Goal: Subscribe to service/newsletter

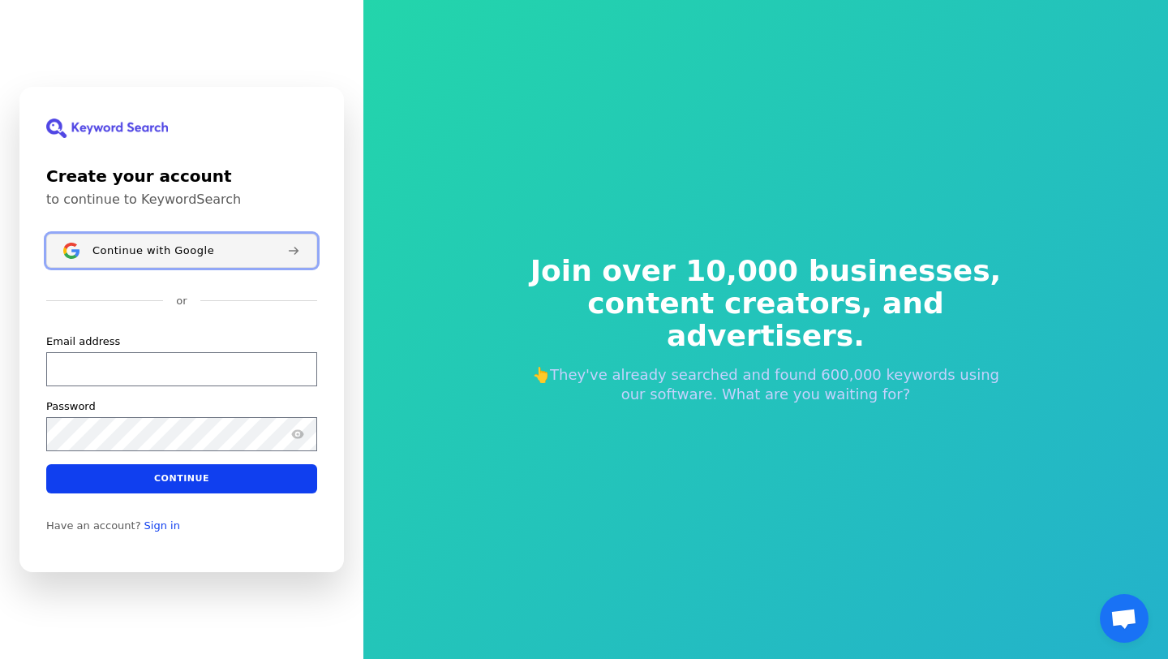
click at [233, 256] on div "Continue with Google" at bounding box center [183, 250] width 182 height 13
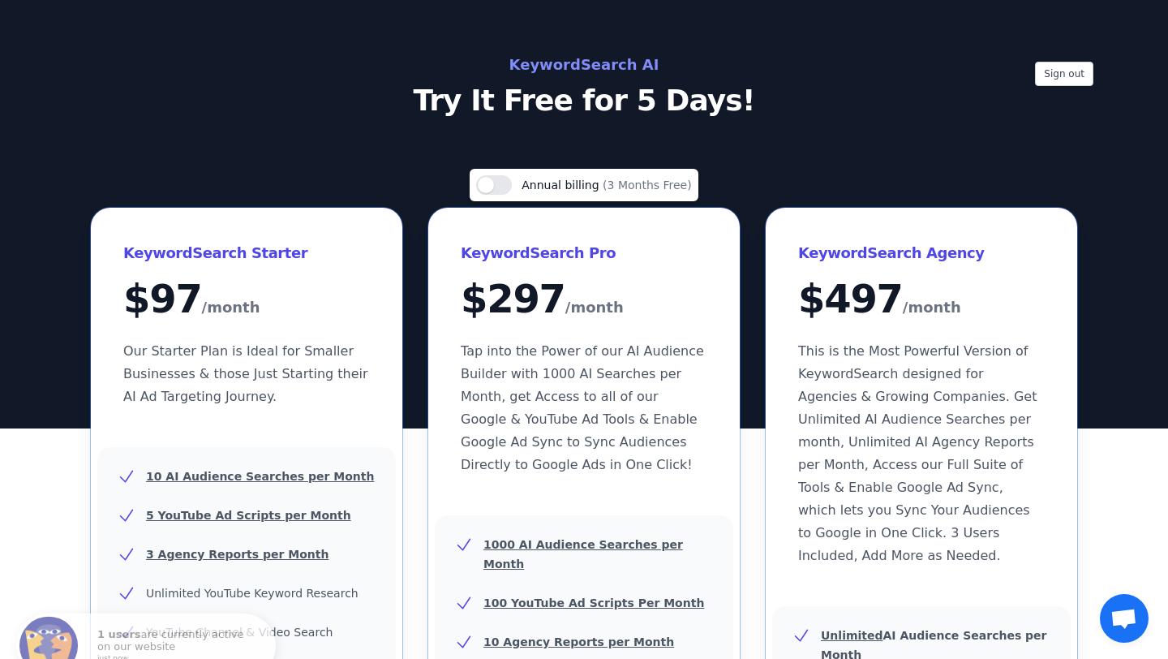
scroll to position [305, 0]
